Goal: Transaction & Acquisition: Purchase product/service

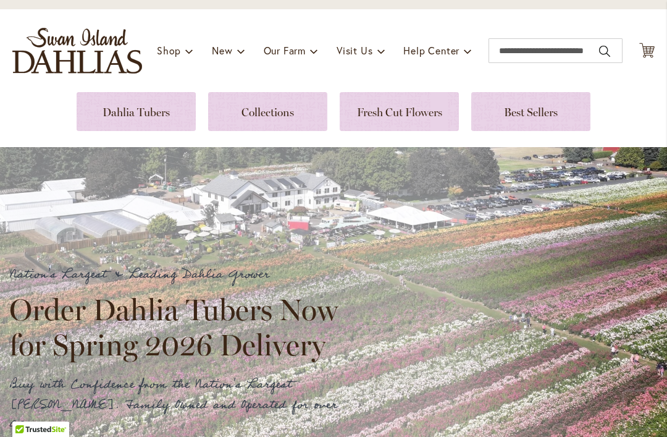
scroll to position [120, 0]
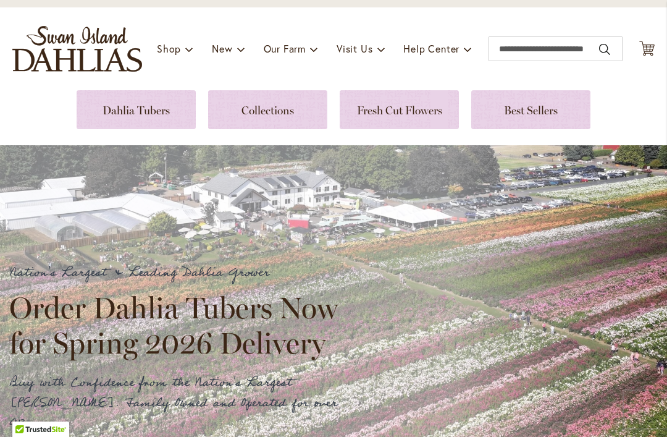
click at [143, 122] on link at bounding box center [136, 109] width 119 height 39
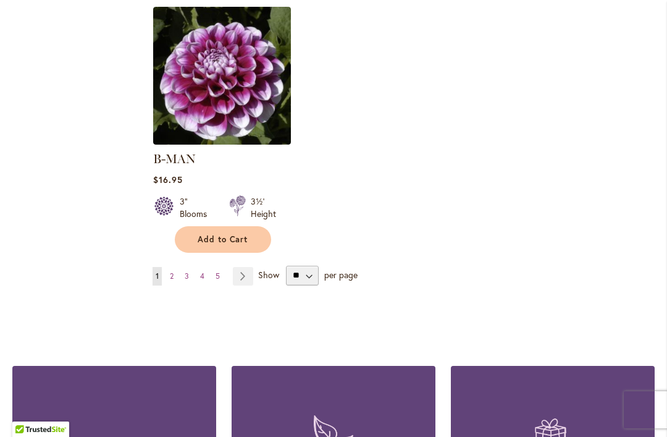
scroll to position [1691, 0]
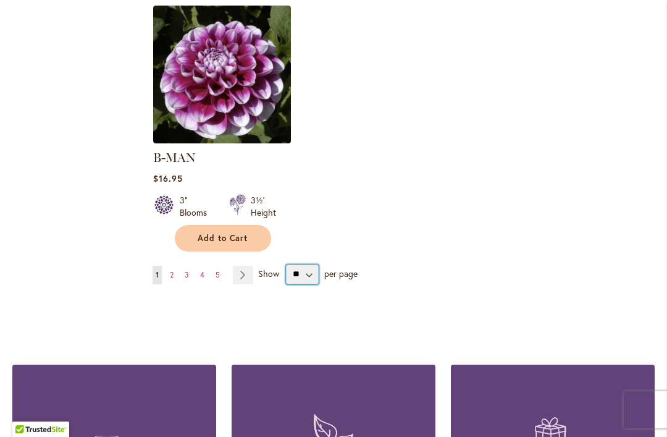
click at [309, 268] on select "** ** ** **" at bounding box center [302, 274] width 33 height 20
select select "**"
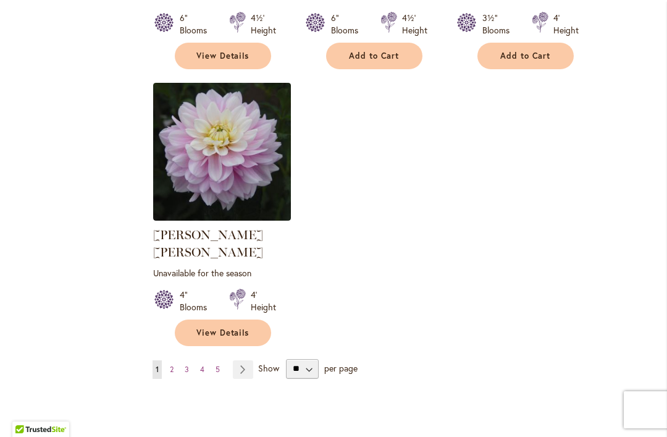
scroll to position [5801, 0]
click at [243, 360] on link "Page Next" at bounding box center [243, 369] width 20 height 19
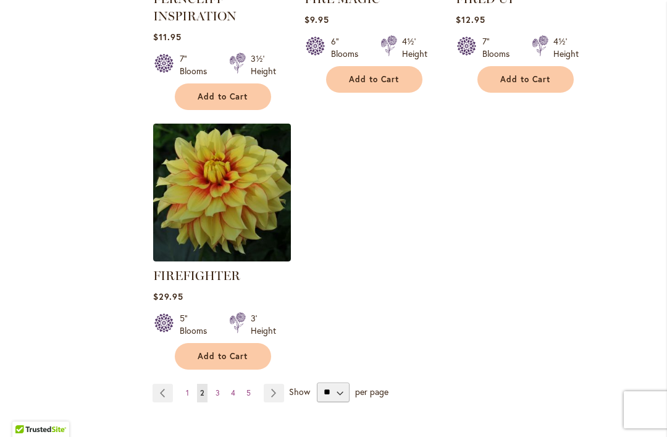
scroll to position [5888, 0]
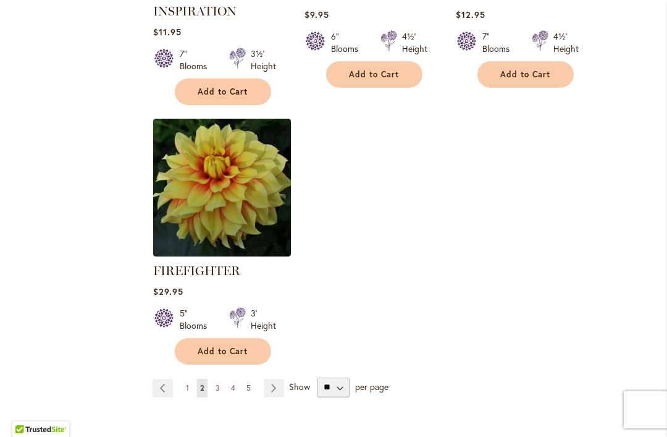
click at [282, 379] on link "Page Next" at bounding box center [274, 388] width 20 height 19
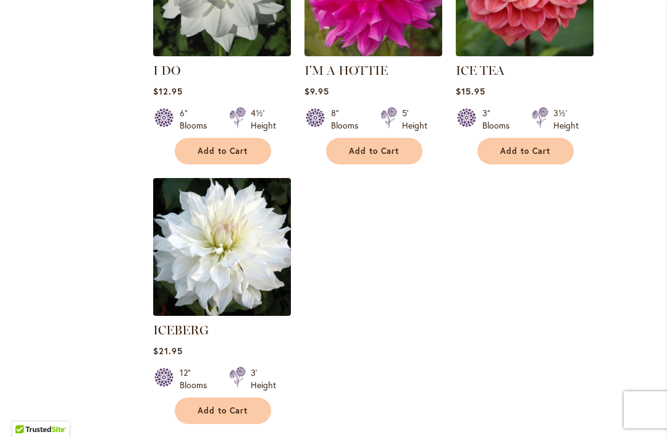
scroll to position [5858, 0]
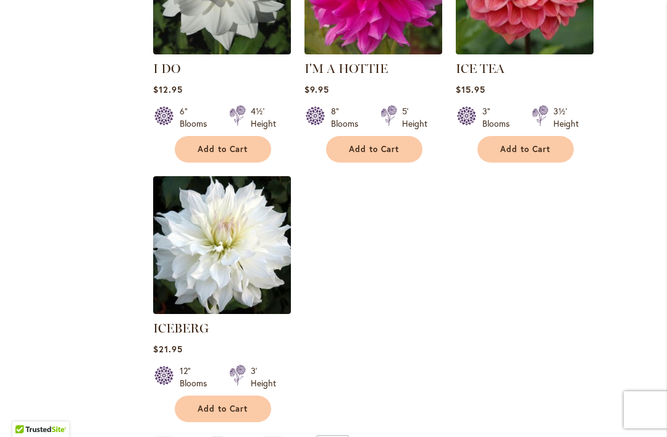
click at [276, 436] on link "Page Next" at bounding box center [273, 445] width 20 height 19
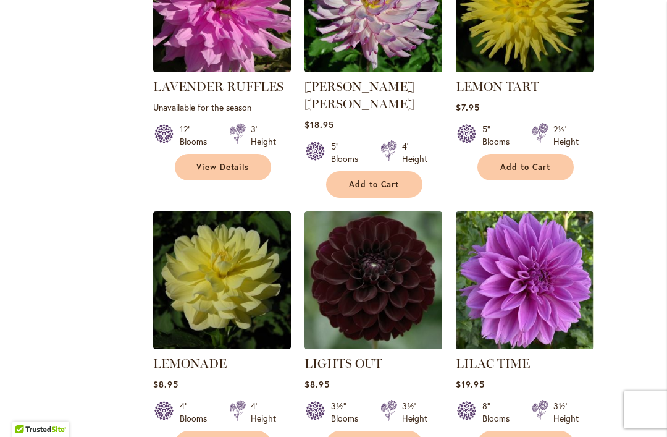
scroll to position [3367, 0]
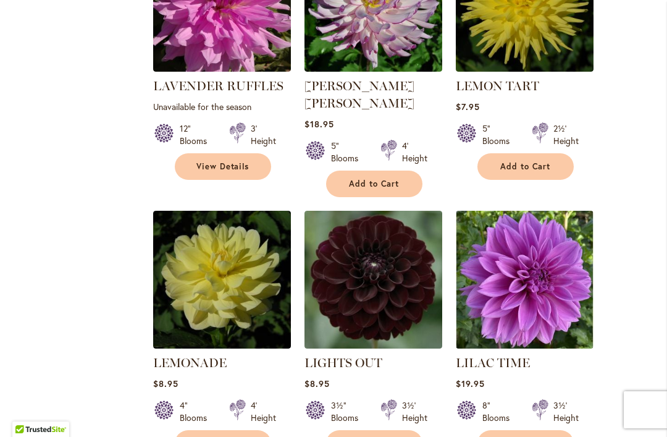
click at [386, 241] on img at bounding box center [374, 280] width 138 height 138
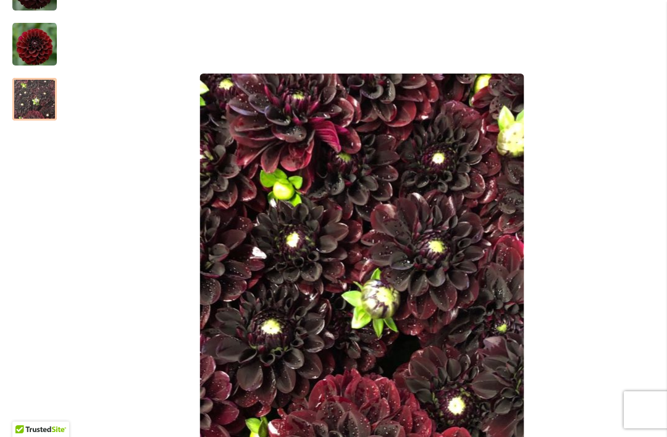
scroll to position [282, 0]
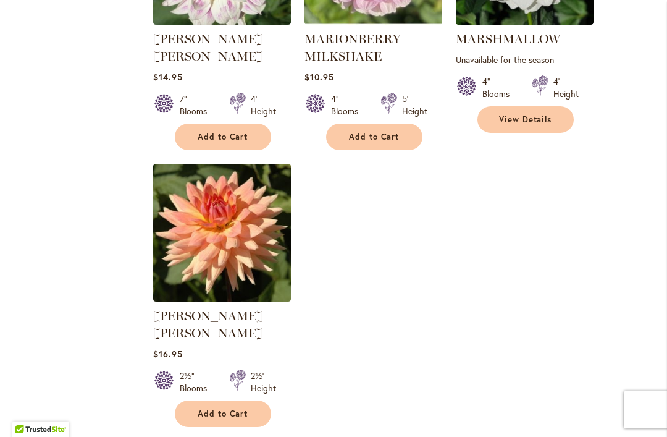
scroll to position [5802, 0]
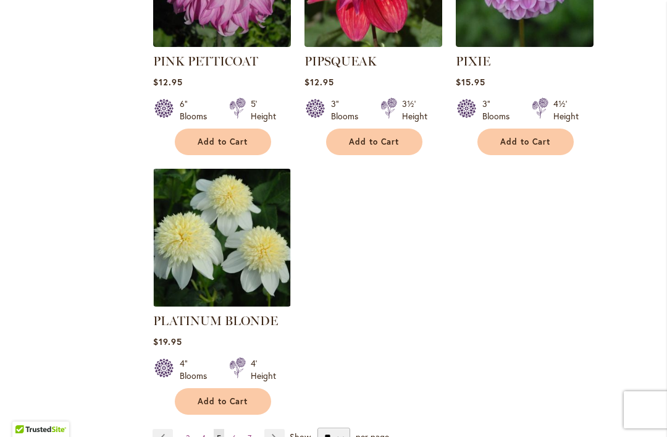
scroll to position [5819, 0]
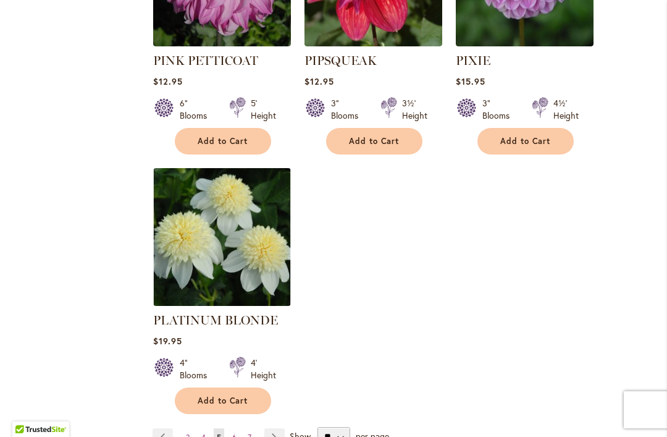
click at [279, 428] on link "Page Next" at bounding box center [274, 437] width 20 height 19
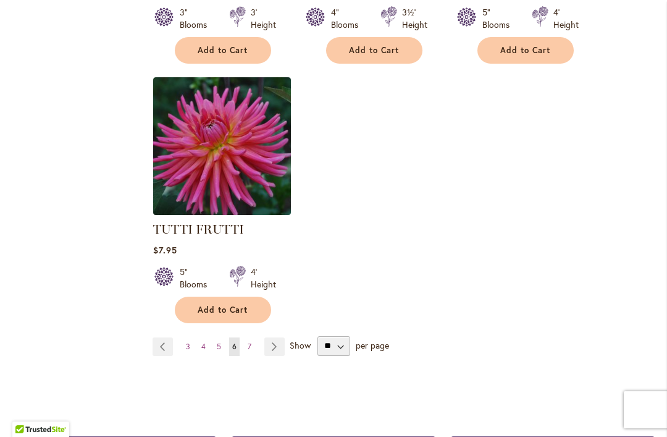
scroll to position [5824, 0]
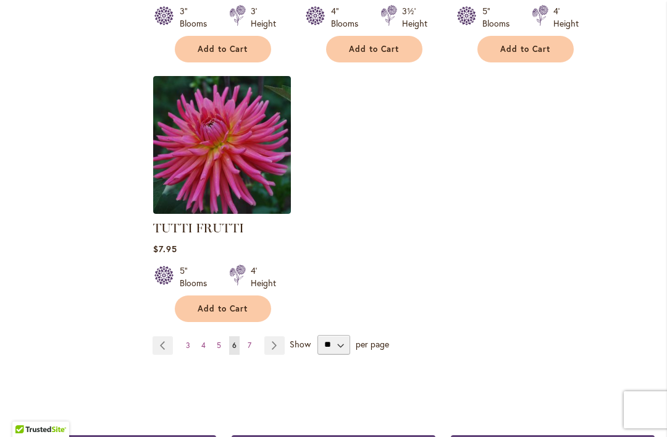
click at [290, 337] on span "Show" at bounding box center [300, 343] width 21 height 12
click at [318, 335] on select "** ** ** **" at bounding box center [334, 345] width 33 height 20
click at [277, 336] on link "Page Next" at bounding box center [274, 345] width 20 height 19
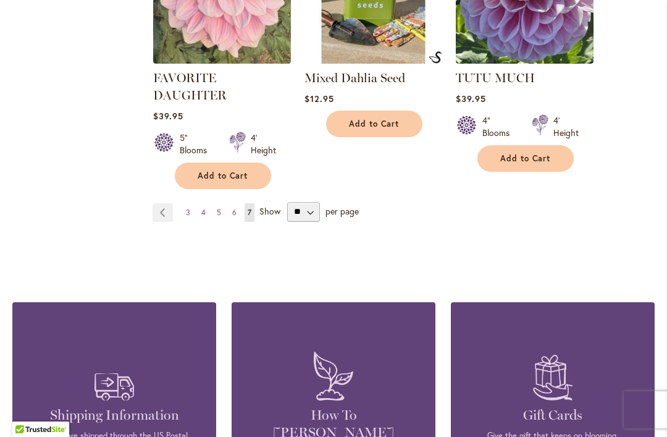
scroll to position [3323, 0]
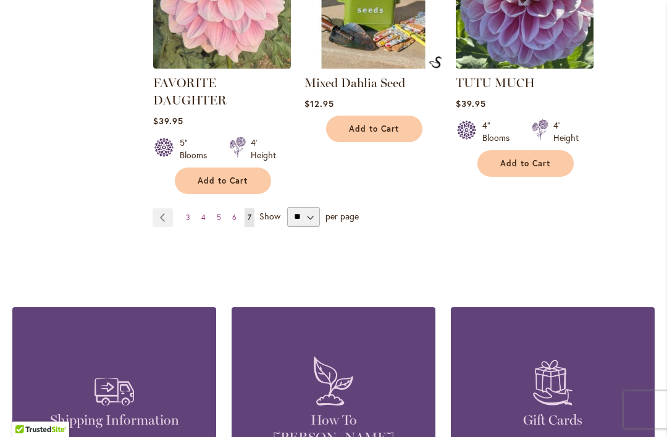
click at [164, 216] on link "Page Previous" at bounding box center [163, 217] width 20 height 19
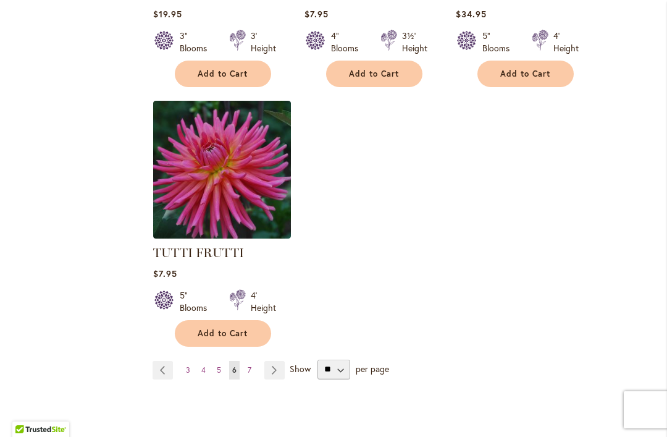
scroll to position [5813, 0]
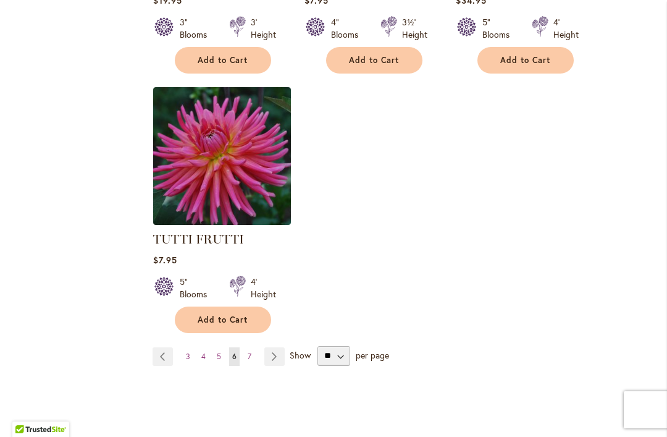
click at [160, 347] on link "Page Previous" at bounding box center [163, 356] width 20 height 19
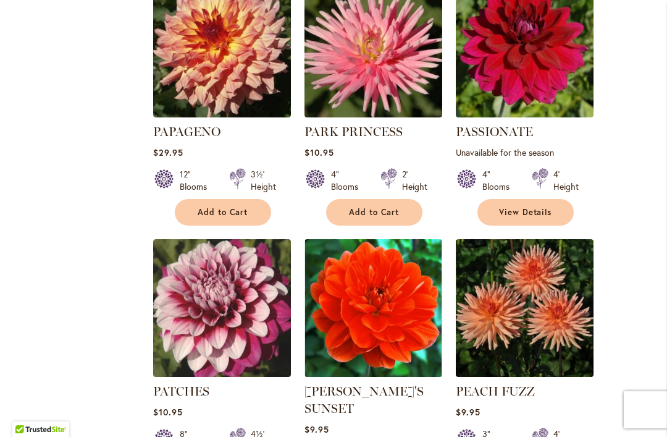
scroll to position [4105, 0]
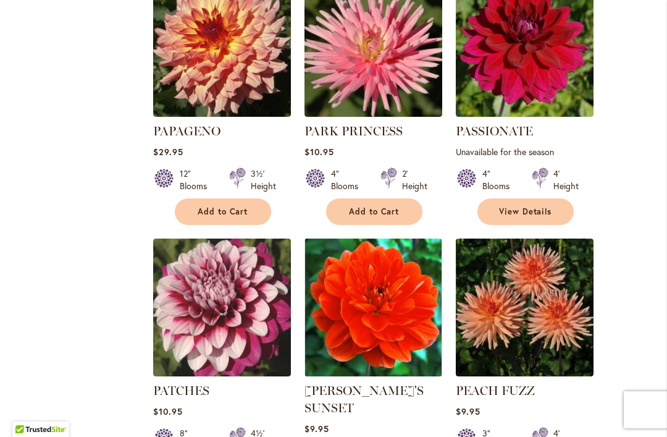
click at [533, 264] on img at bounding box center [525, 307] width 138 height 138
click at [533, 262] on img at bounding box center [525, 307] width 138 height 138
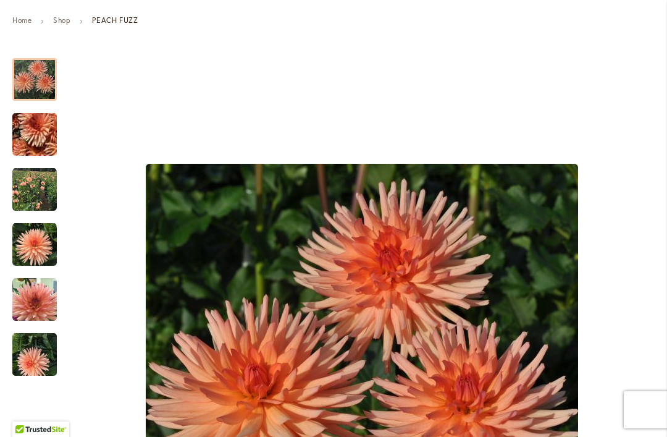
scroll to position [235, 0]
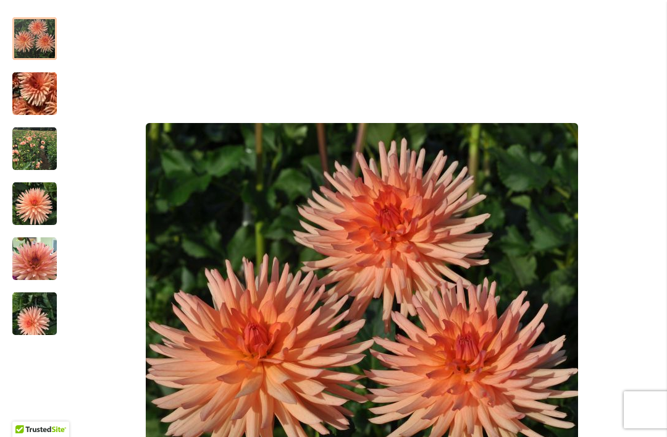
click at [576, 255] on img "PEACH FUZZ" at bounding box center [362, 339] width 432 height 432
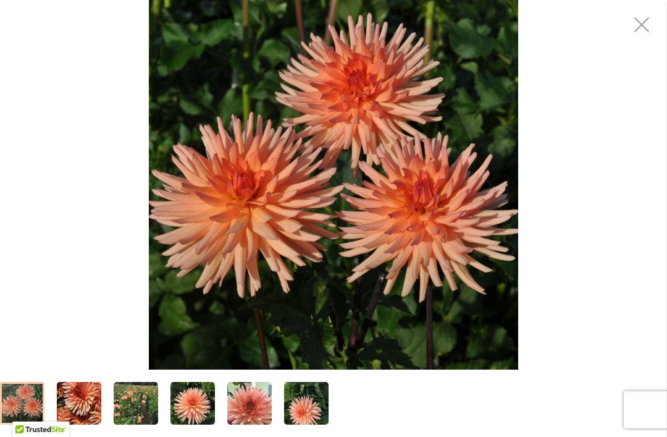
click at [388, 245] on img "PEACH FUZZ" at bounding box center [333, 184] width 369 height 369
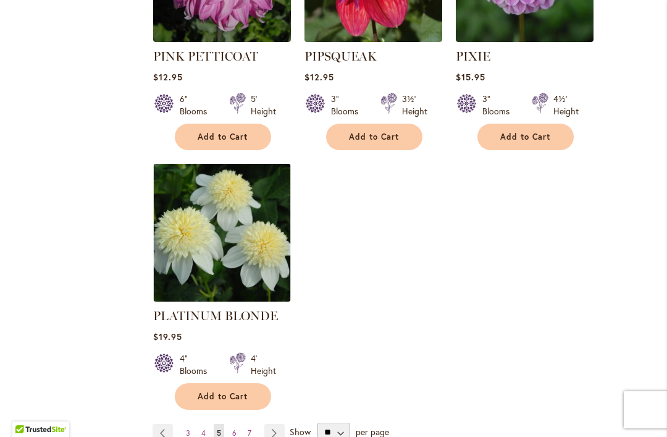
scroll to position [5824, 0]
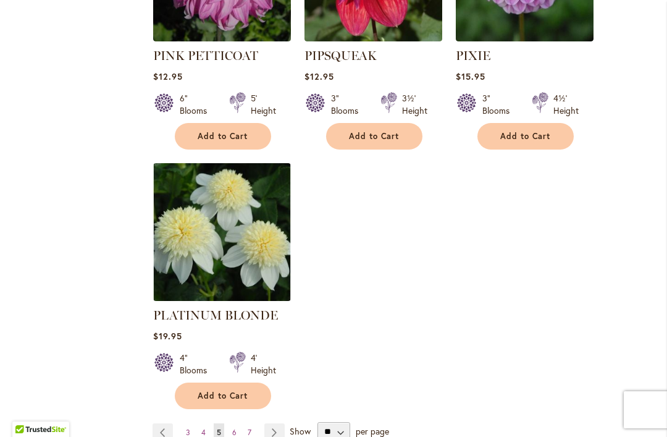
click at [165, 423] on link "Page Previous" at bounding box center [163, 432] width 20 height 19
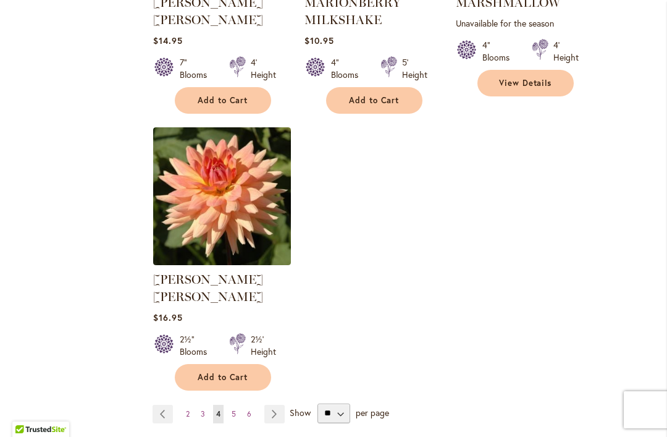
scroll to position [5839, 0]
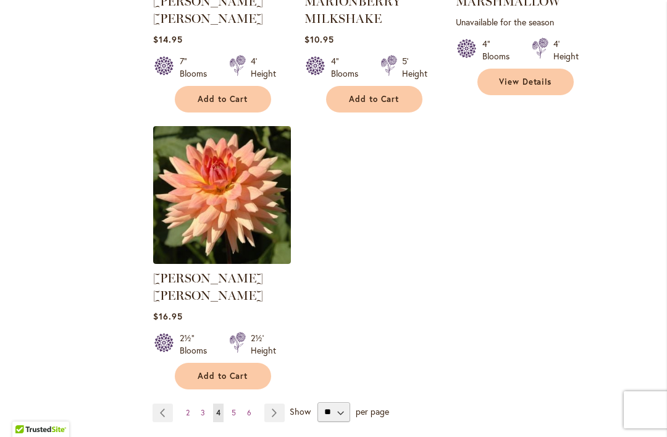
click at [172, 403] on link "Page Previous" at bounding box center [163, 412] width 20 height 19
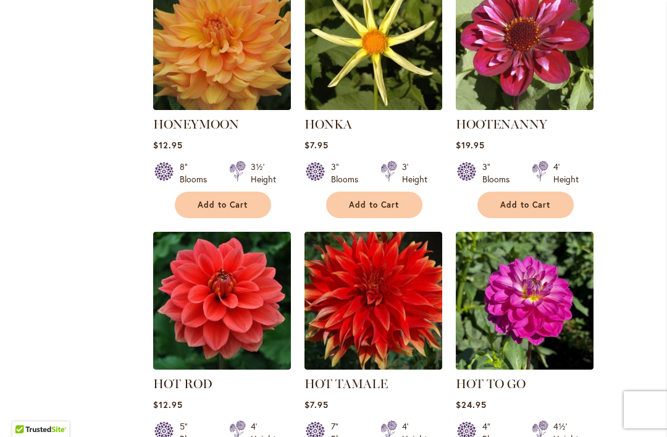
scroll to position [5007, 0]
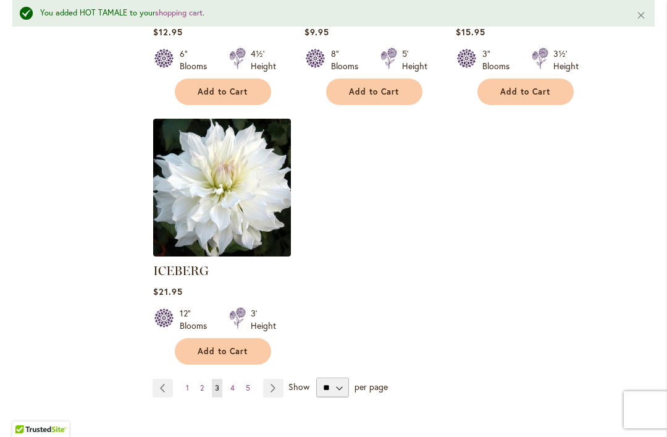
scroll to position [5990, 0]
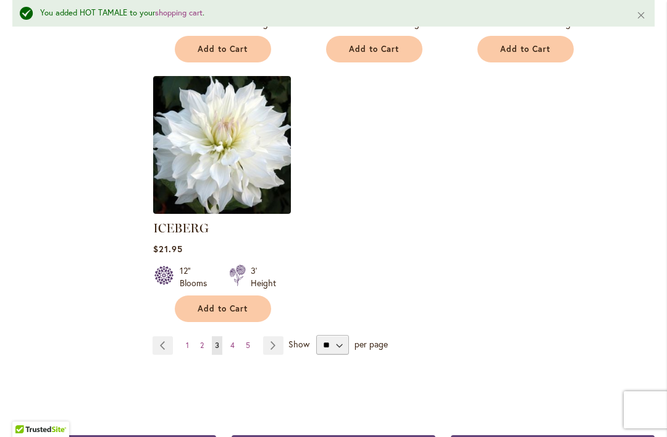
click at [235, 336] on link "Page 4" at bounding box center [232, 345] width 11 height 19
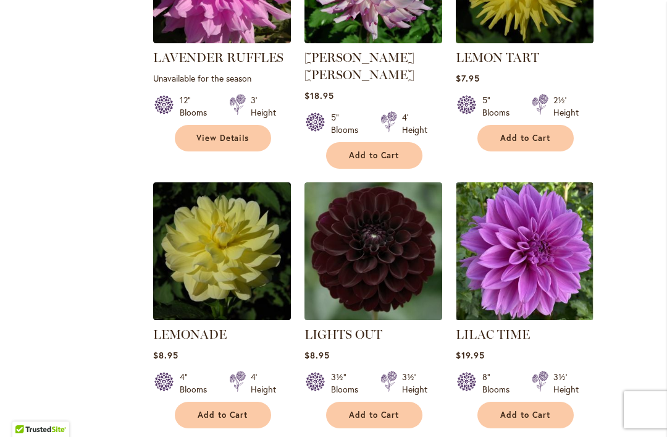
scroll to position [3399, 0]
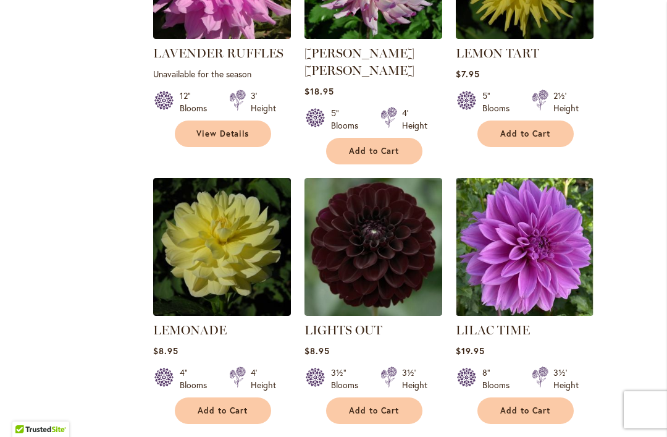
click at [369, 405] on span "Add to Cart" at bounding box center [374, 410] width 51 height 11
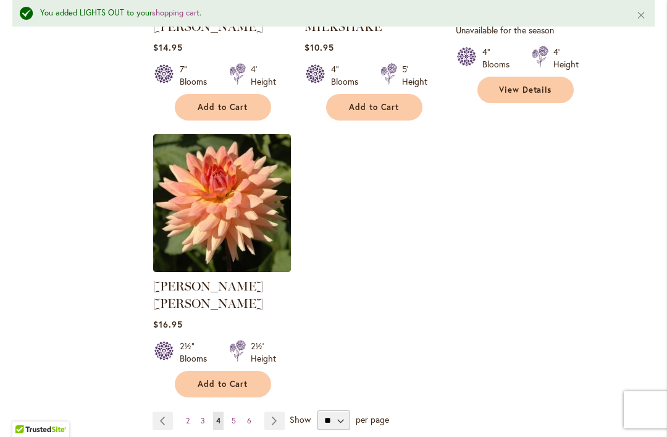
scroll to position [5865, 0]
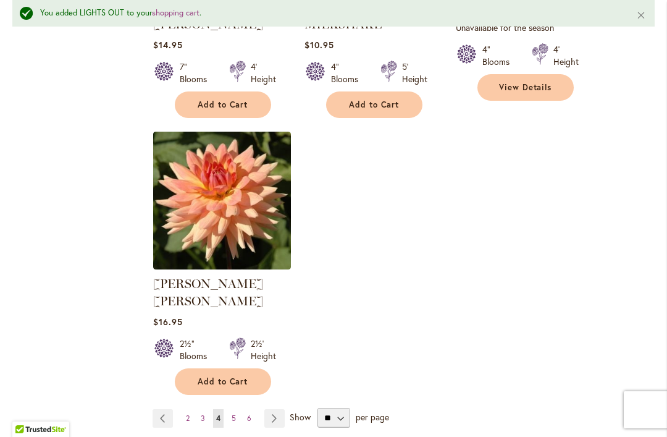
click at [282, 409] on link "Page Next" at bounding box center [274, 418] width 20 height 19
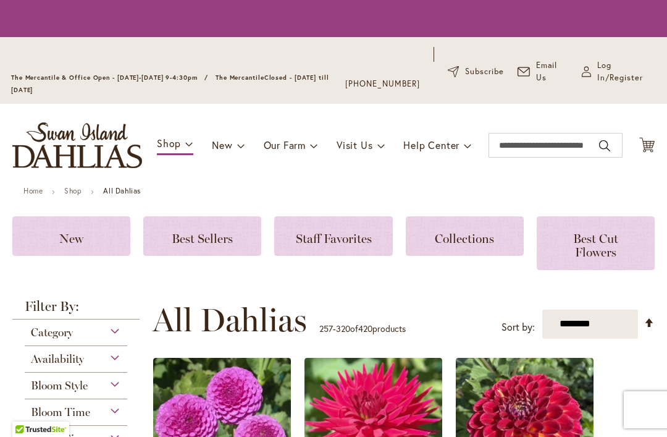
scroll to position [310, 0]
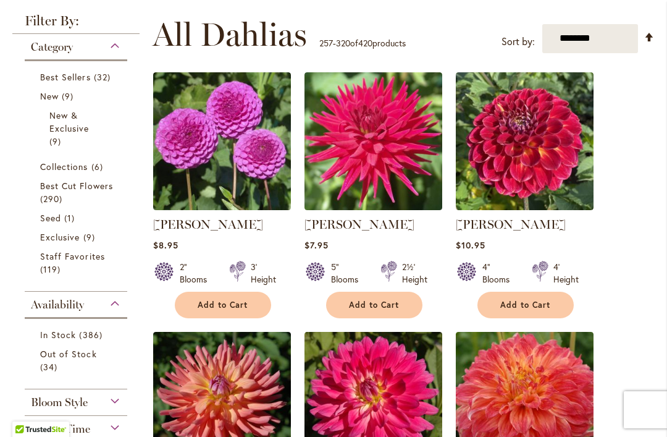
click at [378, 310] on span "Add to Cart" at bounding box center [374, 305] width 51 height 11
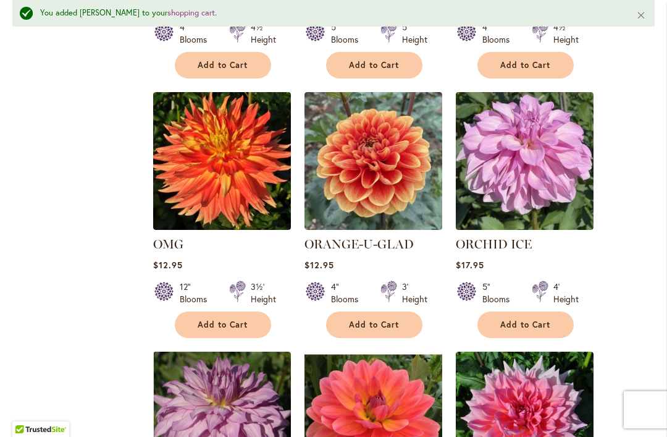
scroll to position [3227, 0]
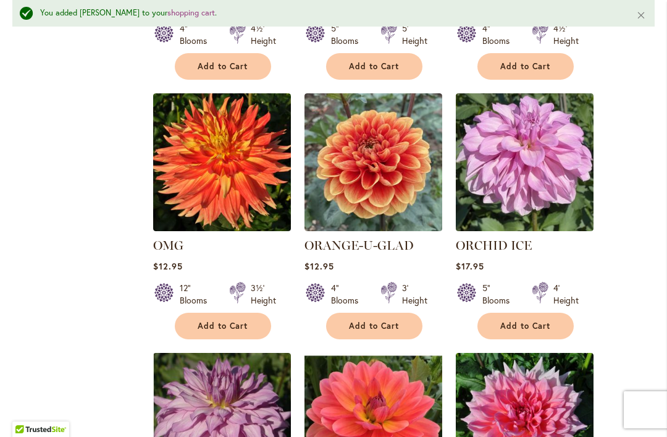
click at [227, 321] on span "Add to Cart" at bounding box center [223, 326] width 51 height 11
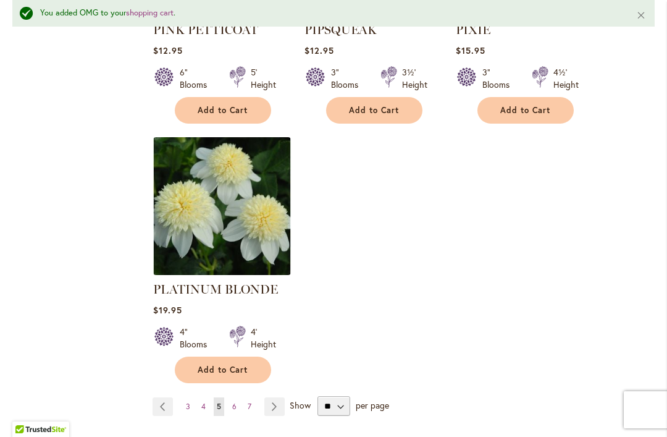
scroll to position [5882, 0]
click at [277, 397] on link "Page Next" at bounding box center [274, 406] width 20 height 19
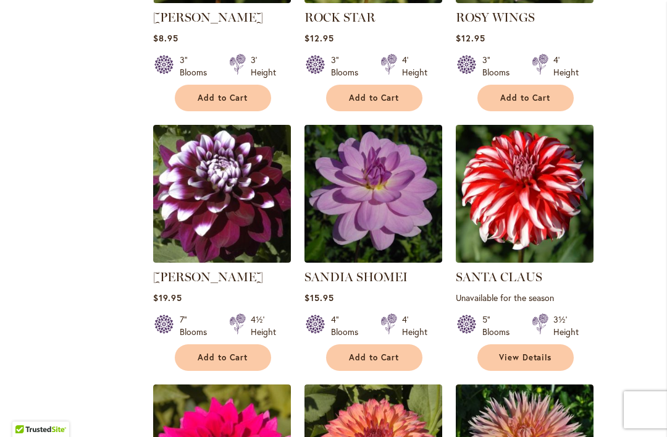
scroll to position [1577, 0]
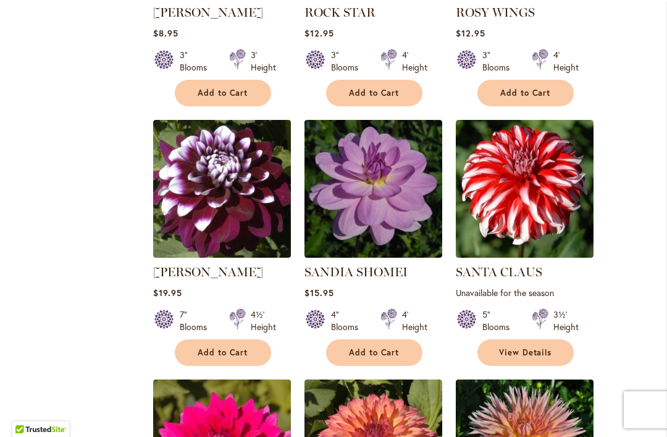
click at [224, 358] on span "Add to Cart" at bounding box center [223, 352] width 51 height 11
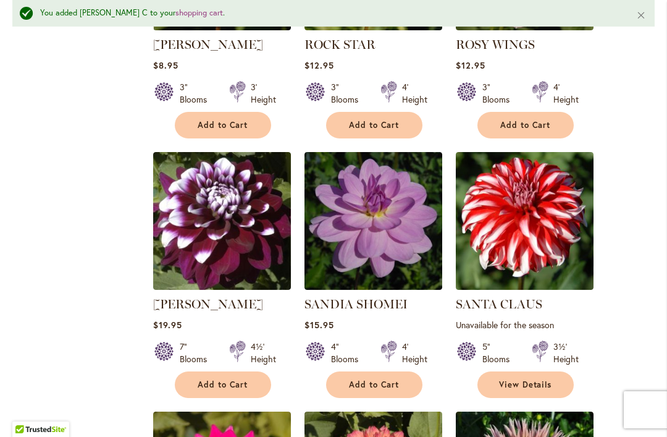
click at [222, 390] on span "Add to Cart" at bounding box center [223, 384] width 51 height 11
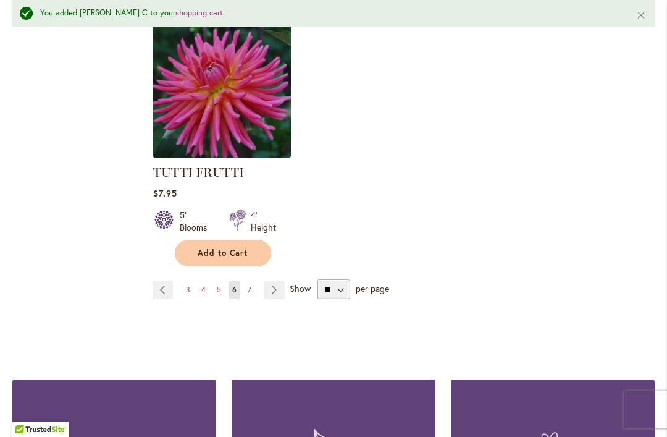
scroll to position [5907, 0]
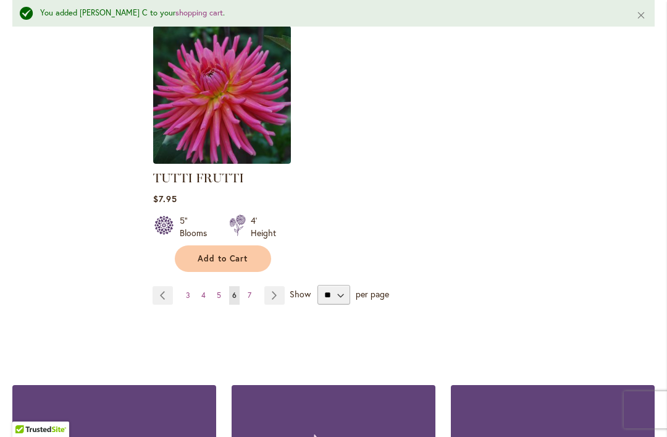
click at [249, 290] on span "7" at bounding box center [250, 294] width 4 height 9
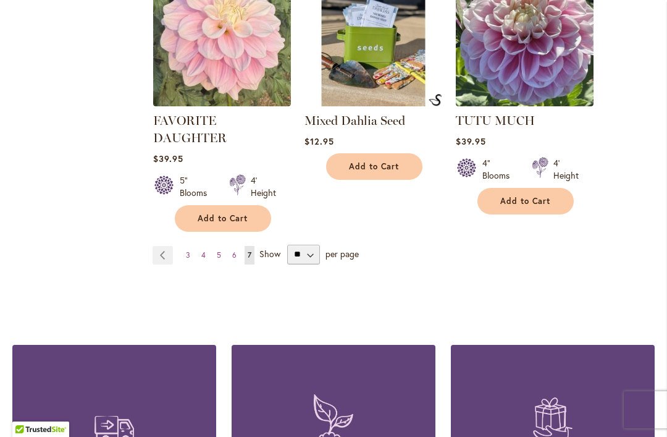
scroll to position [3302, 0]
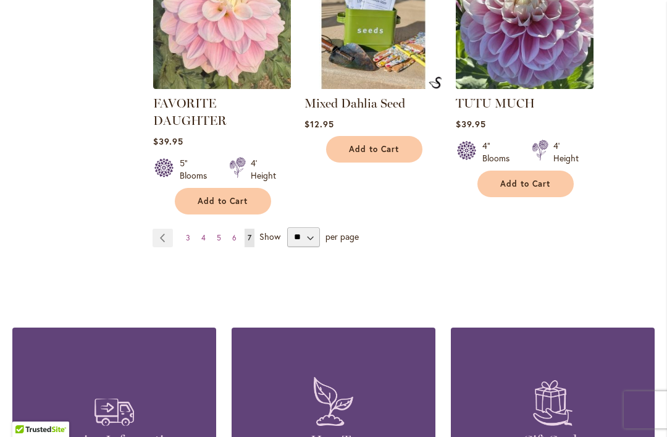
click at [208, 235] on link "Page 4" at bounding box center [203, 238] width 11 height 19
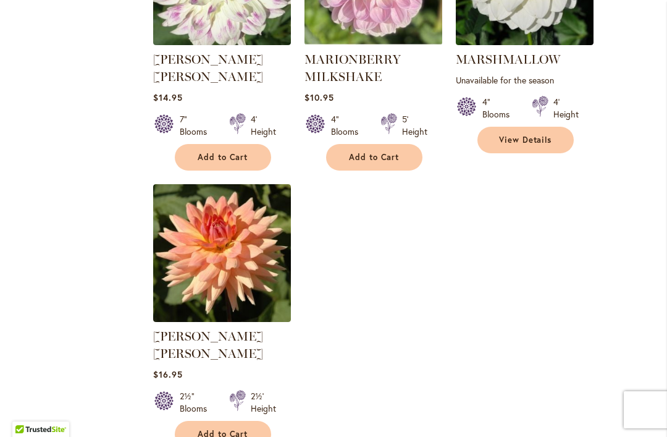
scroll to position [5785, 0]
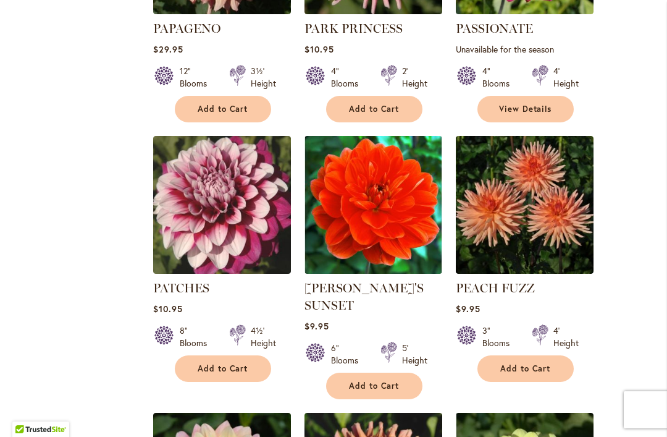
scroll to position [4209, 0]
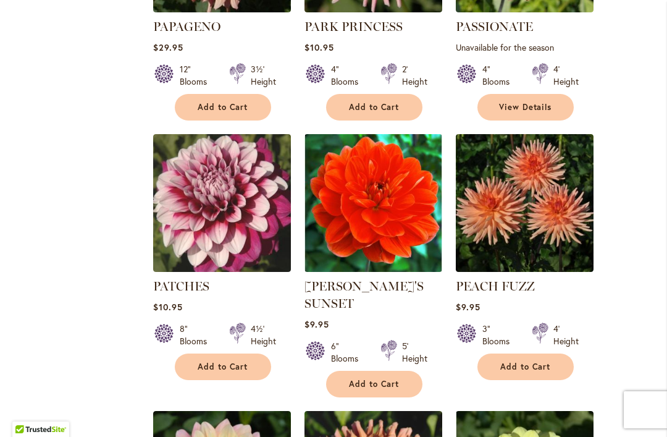
click at [523, 361] on span "Add to Cart" at bounding box center [525, 366] width 51 height 11
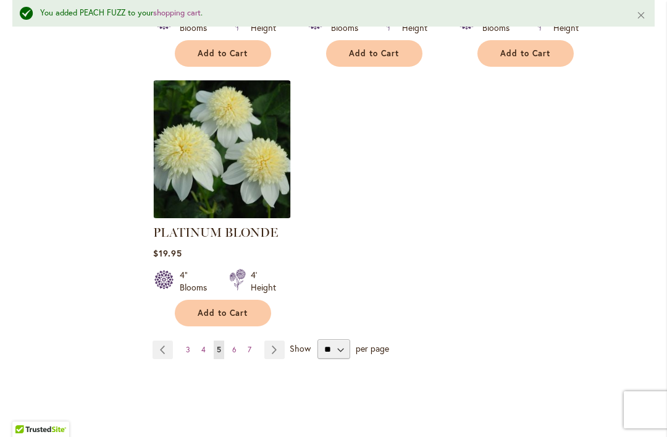
scroll to position [5931, 0]
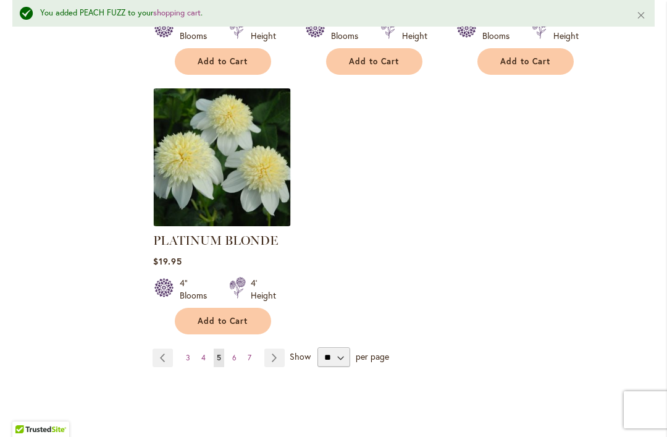
click at [183, 348] on link "Page 3" at bounding box center [188, 357] width 11 height 19
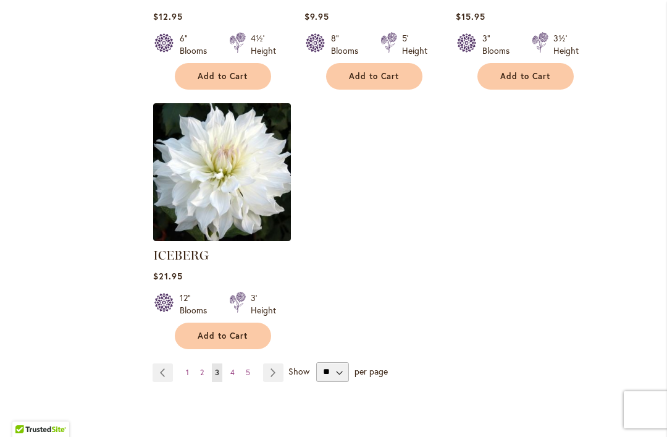
scroll to position [5934, 0]
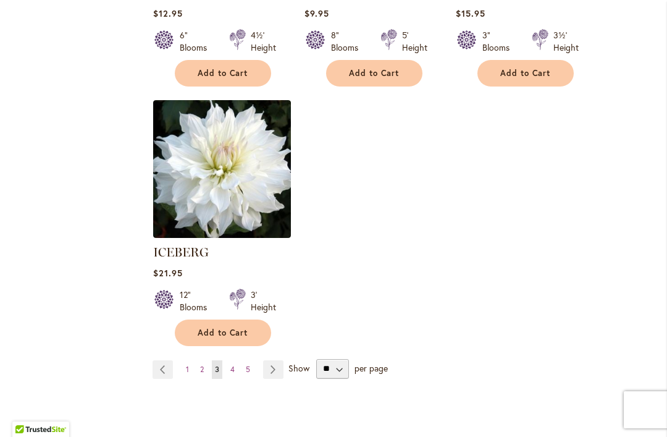
click at [202, 360] on link "Page 2" at bounding box center [202, 369] width 10 height 19
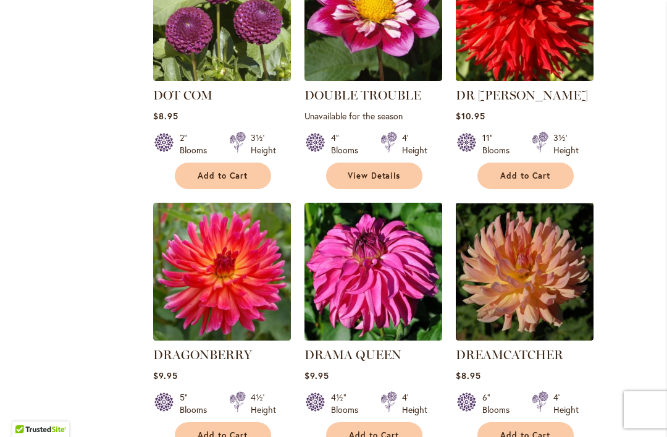
scroll to position [3929, 0]
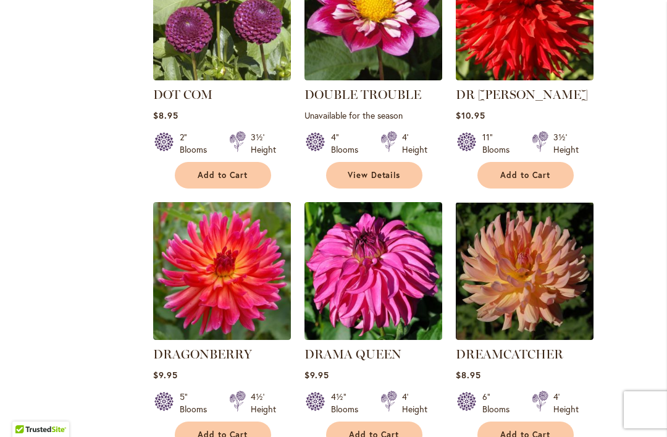
click at [224, 429] on span "Add to Cart" at bounding box center [223, 434] width 51 height 11
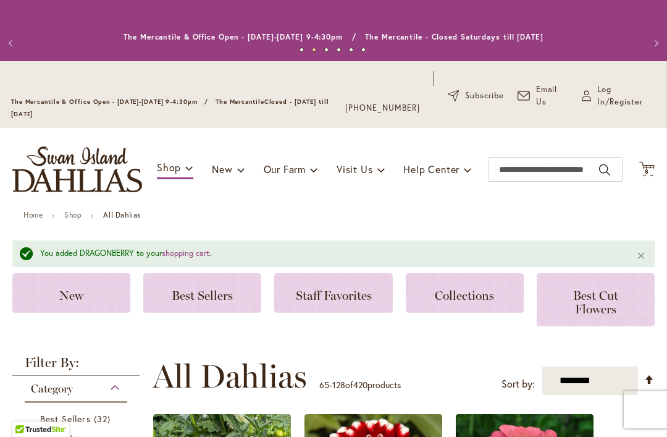
scroll to position [0, 0]
click at [646, 175] on span "8" at bounding box center [647, 171] width 4 height 8
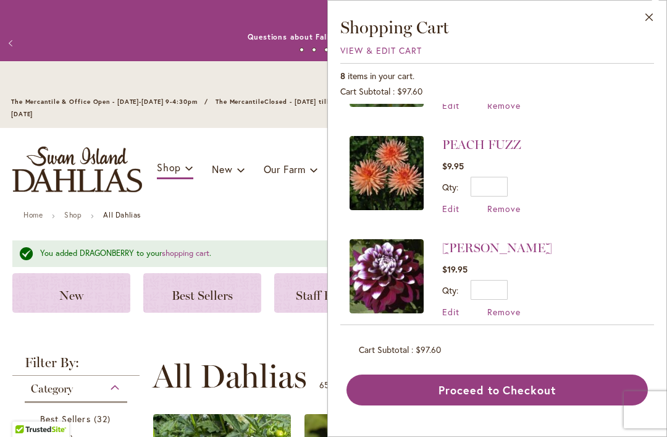
scroll to position [82, 0]
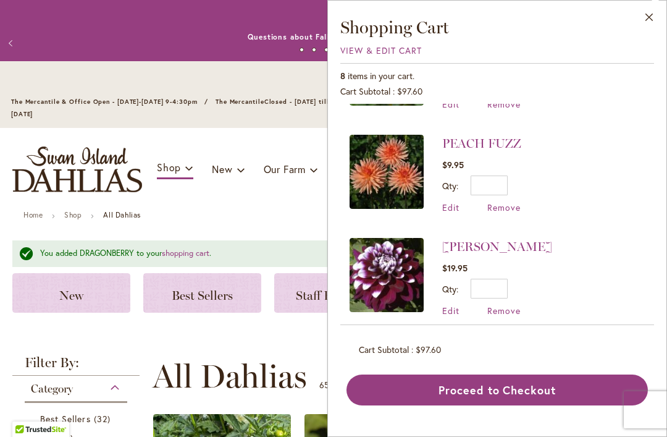
click at [452, 313] on span "Edit" at bounding box center [450, 311] width 17 height 12
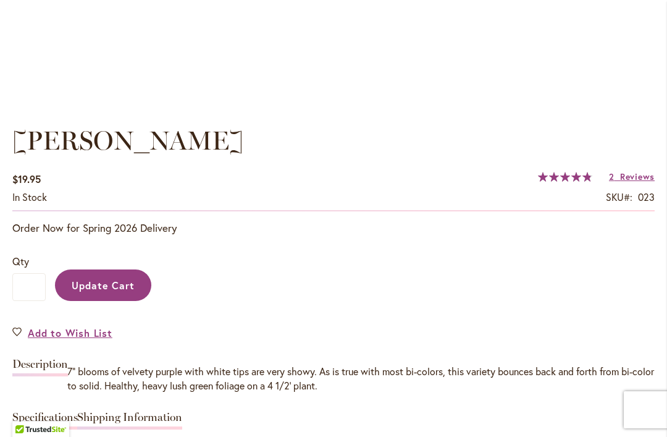
scroll to position [816, 0]
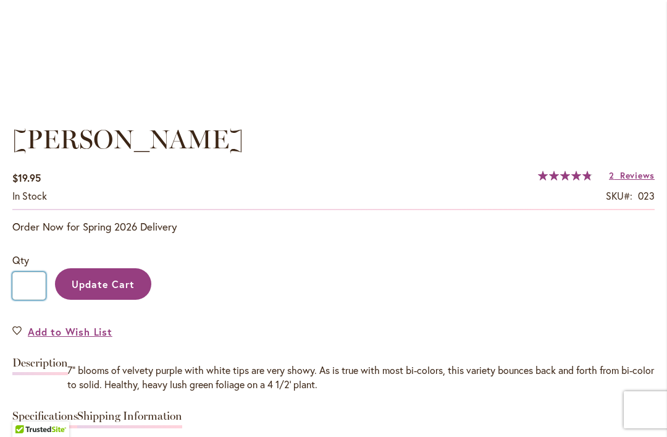
click at [25, 300] on input "*" at bounding box center [28, 286] width 33 height 28
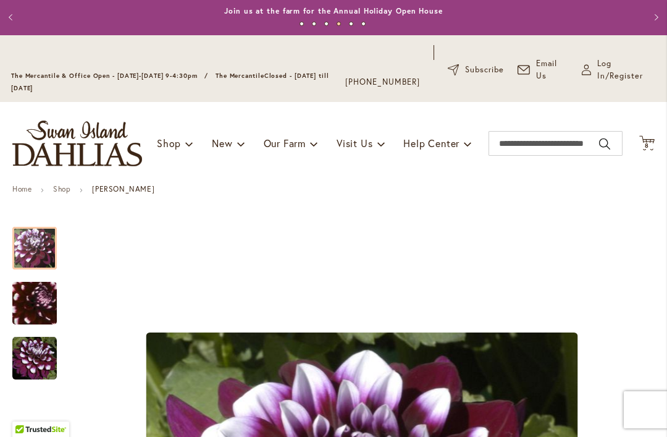
scroll to position [25, 0]
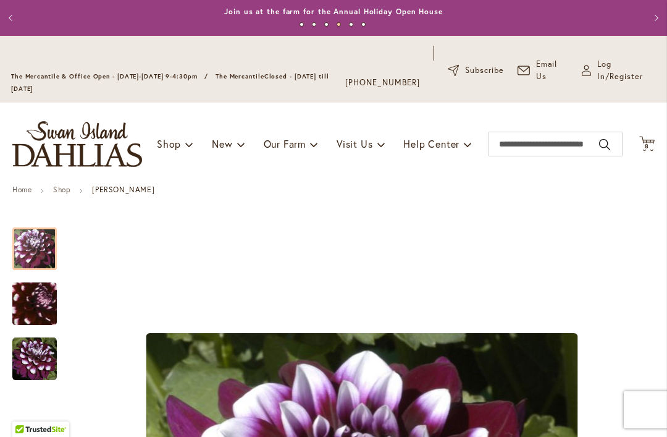
type input "*"
click at [648, 150] on span "8" at bounding box center [647, 146] width 4 height 8
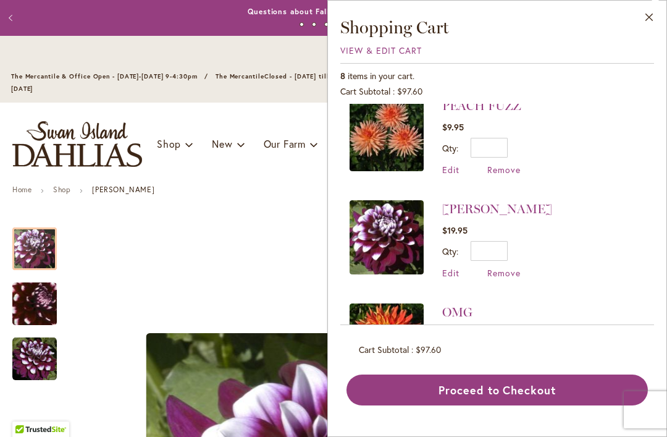
scroll to position [120, 0]
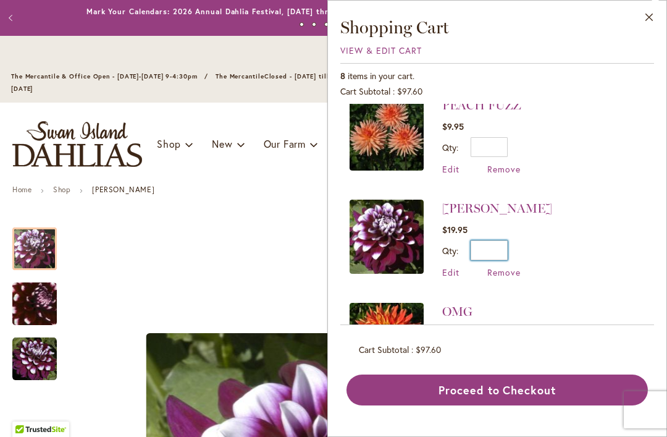
click at [503, 247] on input "*" at bounding box center [489, 250] width 37 height 20
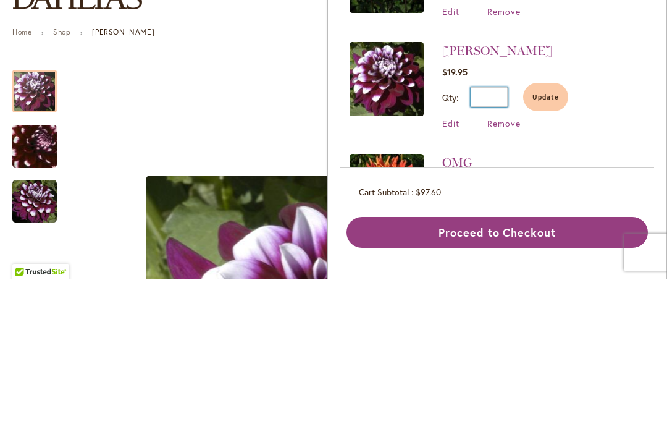
type input "*"
click at [549, 250] on span "Update" at bounding box center [546, 254] width 27 height 9
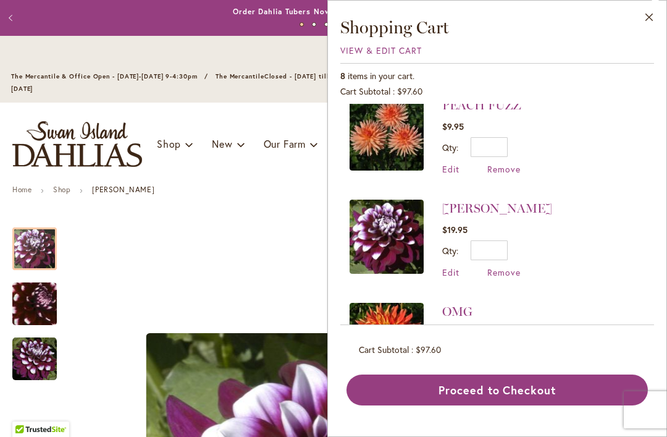
scroll to position [0, 0]
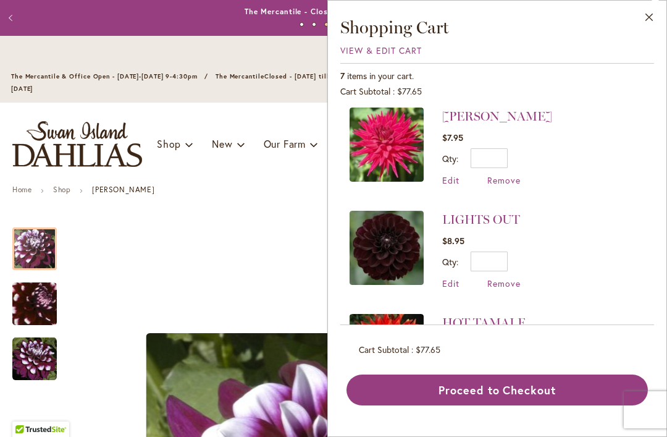
click at [506, 405] on button "Proceed to Checkout" at bounding box center [498, 389] width 302 height 31
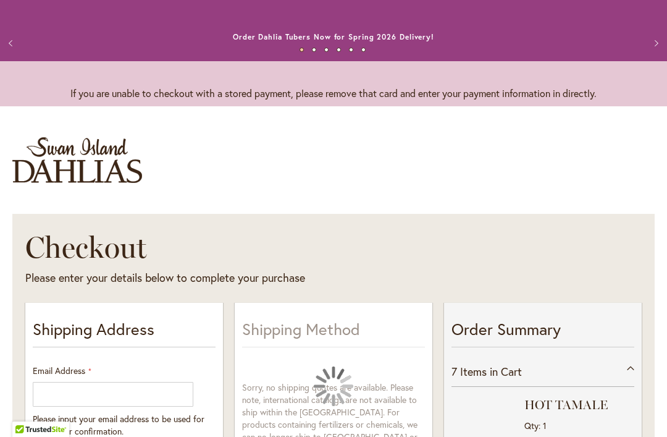
select select "**"
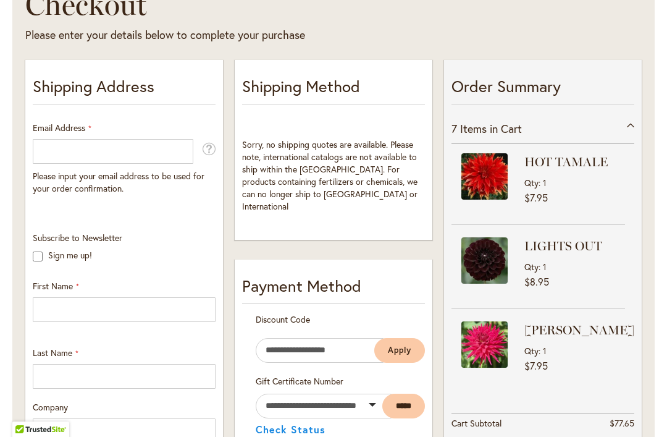
scroll to position [243, 0]
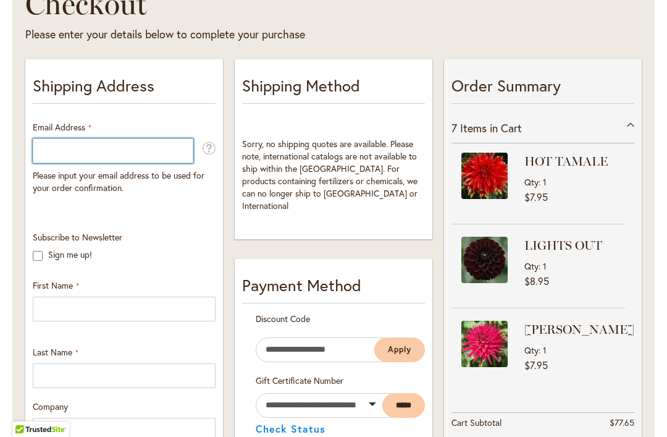
click at [78, 163] on input "Email Address" at bounding box center [113, 150] width 161 height 25
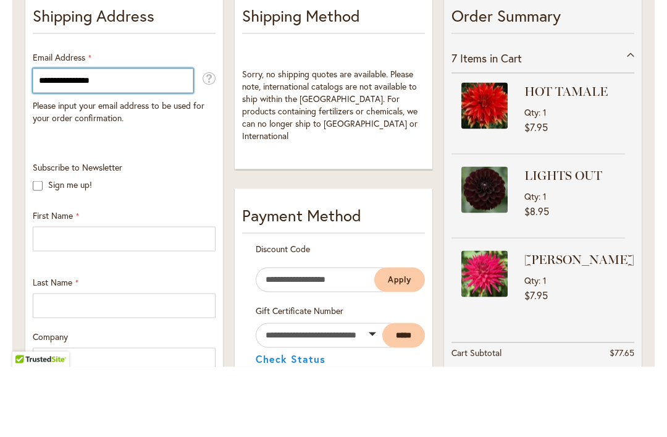
type input "**********"
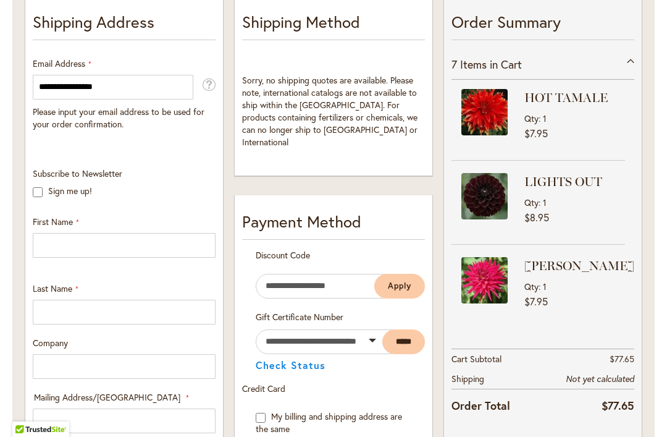
scroll to position [308, 0]
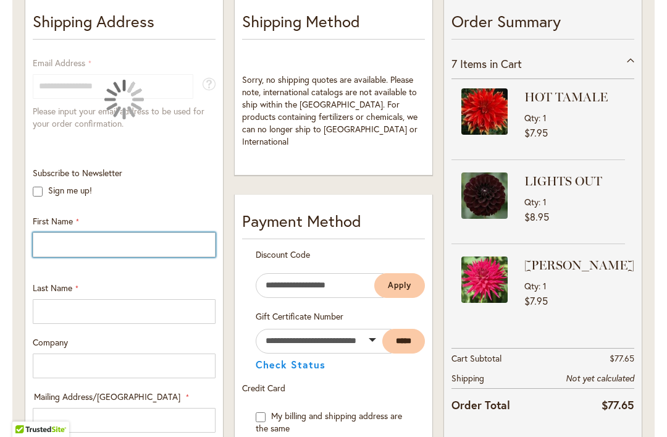
click at [66, 257] on input "First Name" at bounding box center [124, 244] width 183 height 25
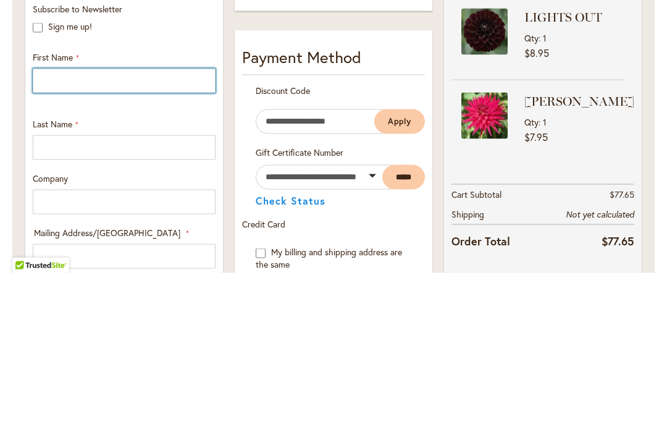
type input "*****"
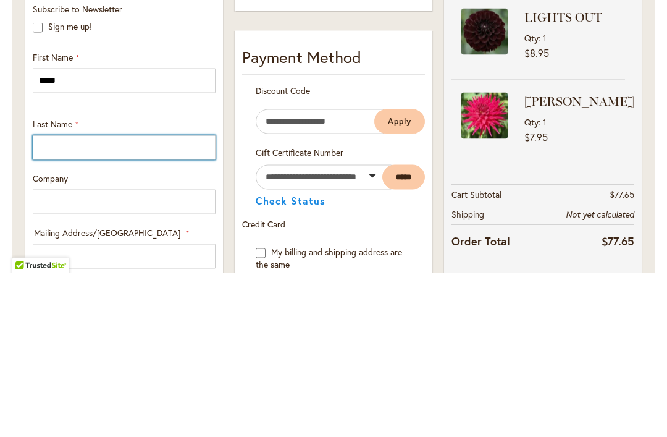
type input "*****"
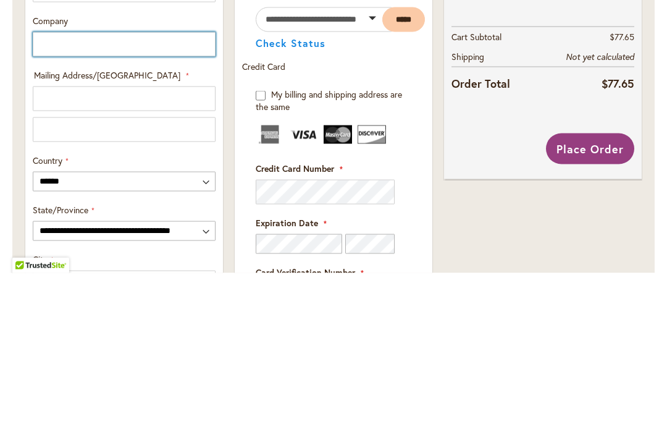
scroll to position [466, 0]
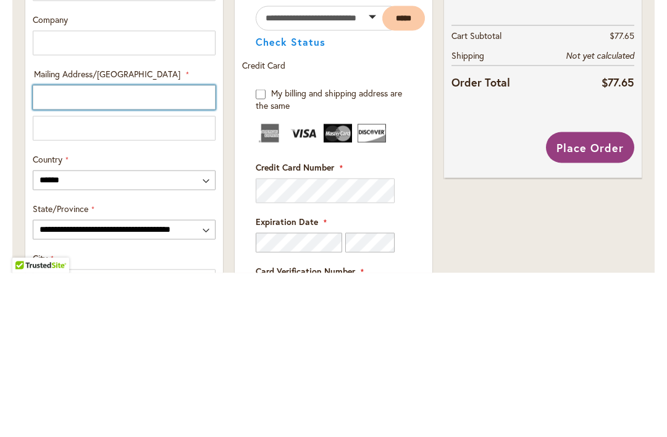
click at [71, 249] on input "Mailing Address/PO BOX: Line 1" at bounding box center [124, 261] width 183 height 25
type input "**********"
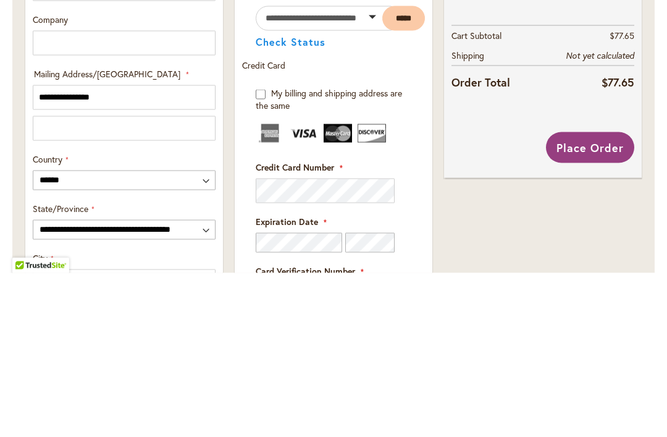
select select "**"
type input "*****"
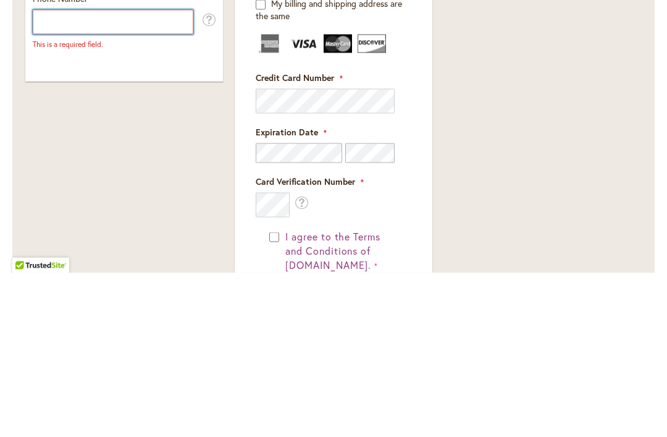
scroll to position [834, 0]
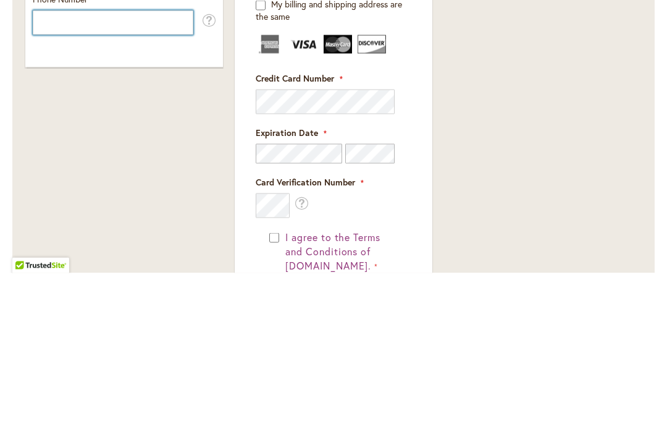
type input "**********"
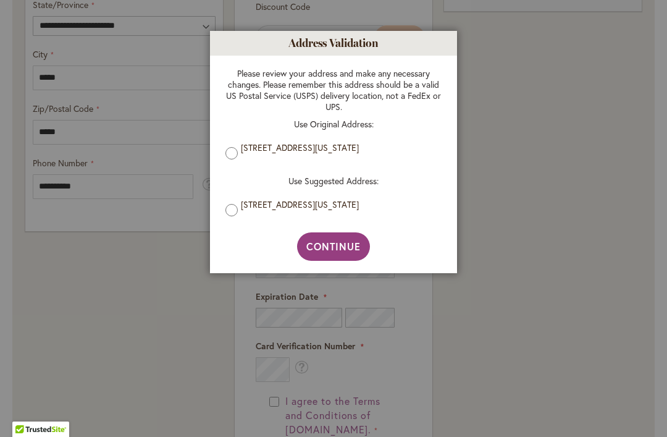
click at [337, 251] on span "Continue" at bounding box center [333, 246] width 55 height 13
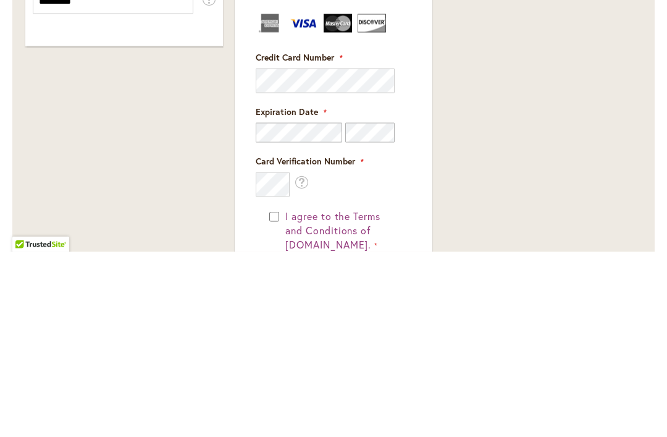
click at [482, 141] on div "Order Summary 7 Items in Cart HOT TAMALE Qty 1 $7.95 Qty 1" at bounding box center [543, 82] width 209 height 1237
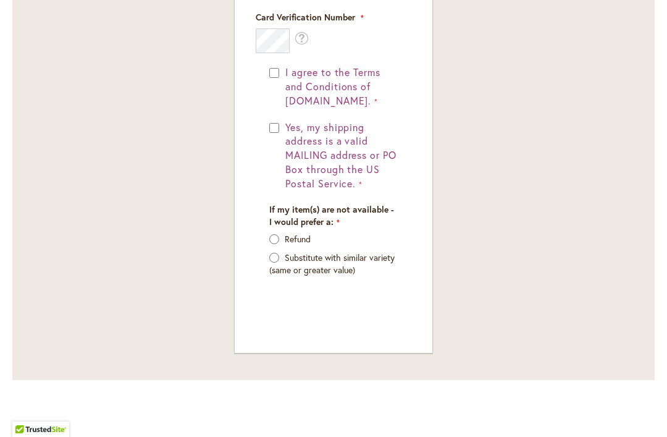
scroll to position [1163, 0]
click at [285, 244] on label "Refund" at bounding box center [298, 238] width 26 height 12
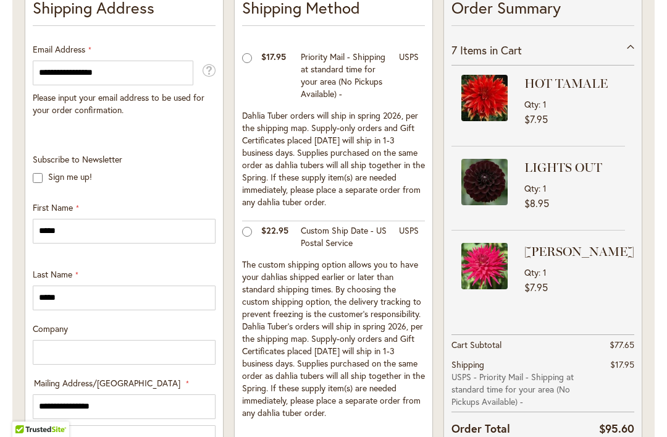
scroll to position [321, 0]
click at [626, 172] on div "HOT TAMALE Qty 1 $7.95 LIGHTS OUT Qty 1 $8.95" at bounding box center [543, 185] width 183 height 238
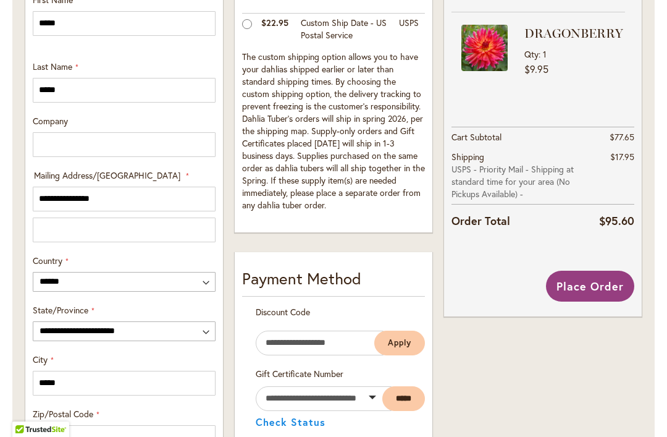
scroll to position [533, 0]
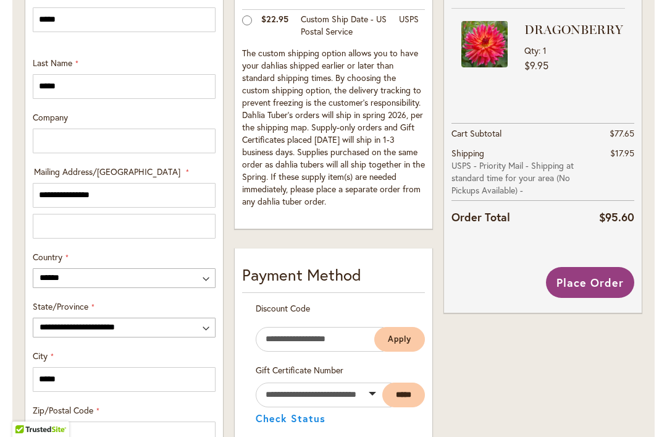
click at [588, 290] on span "Place Order" at bounding box center [590, 282] width 67 height 15
